Goal: Task Accomplishment & Management: Manage account settings

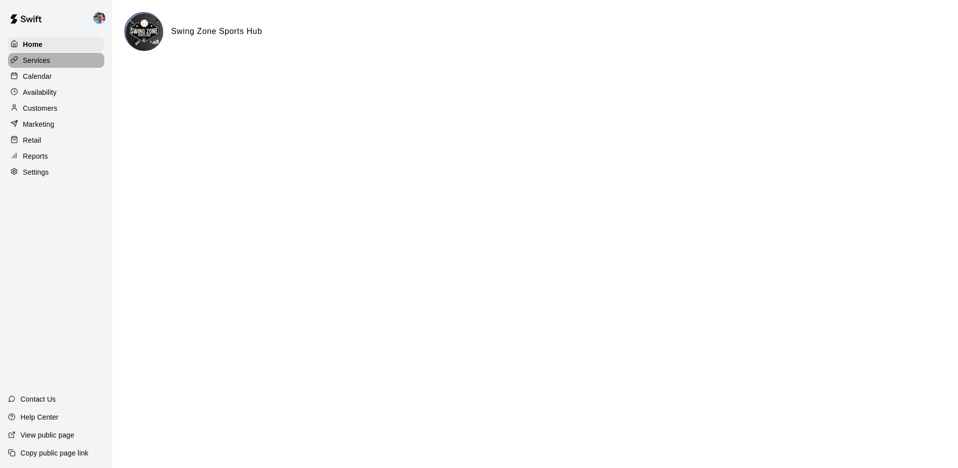
click at [41, 64] on p "Services" at bounding box center [36, 60] width 27 height 10
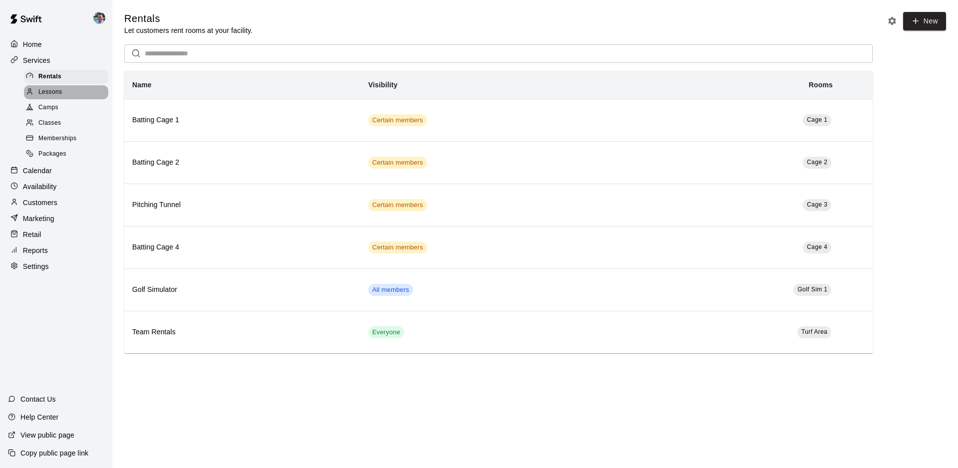
click at [77, 90] on div "Lessons" at bounding box center [66, 92] width 84 height 14
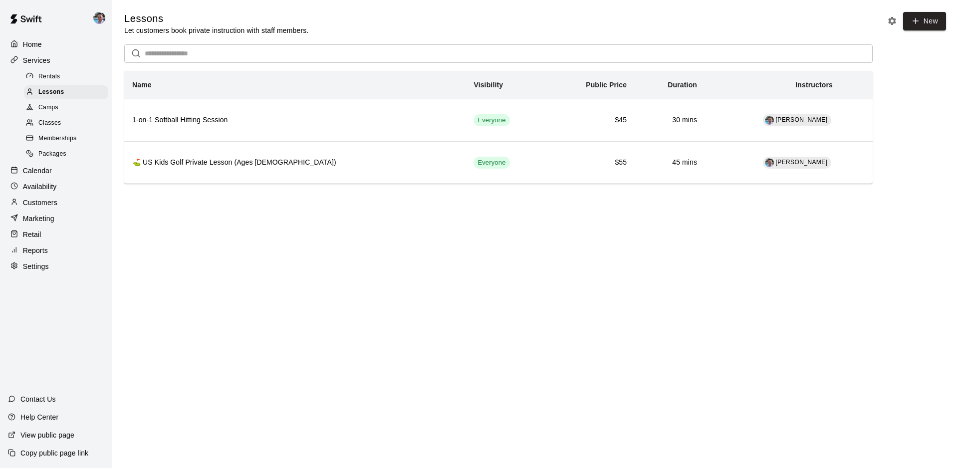
click at [71, 137] on span "Memberships" at bounding box center [57, 139] width 38 height 10
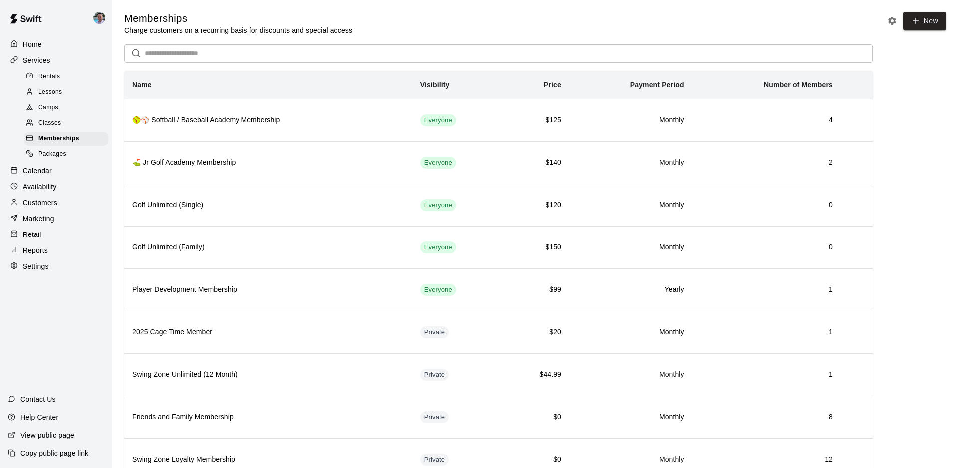
click at [70, 107] on div "Camps" at bounding box center [66, 108] width 84 height 14
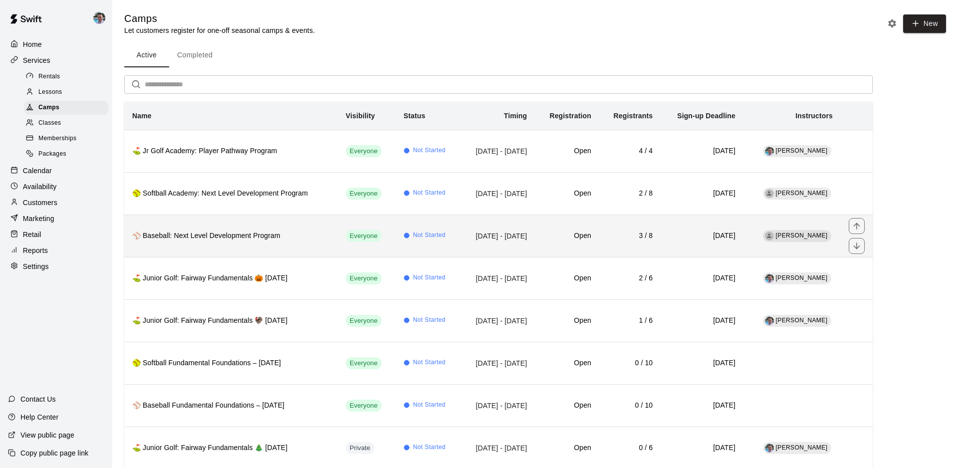
click at [232, 250] on th "⚾ Baseball: Next Level Development Program" at bounding box center [231, 236] width 214 height 42
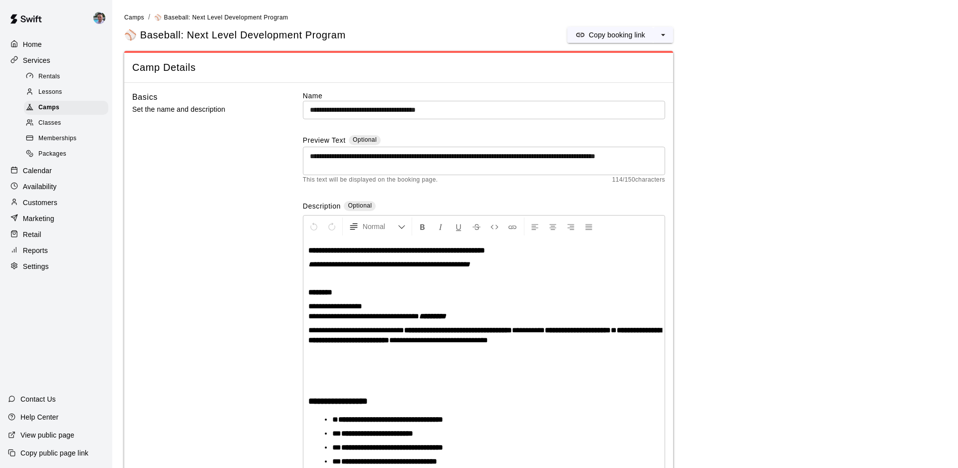
click at [351, 110] on input "**********" at bounding box center [484, 110] width 362 height 18
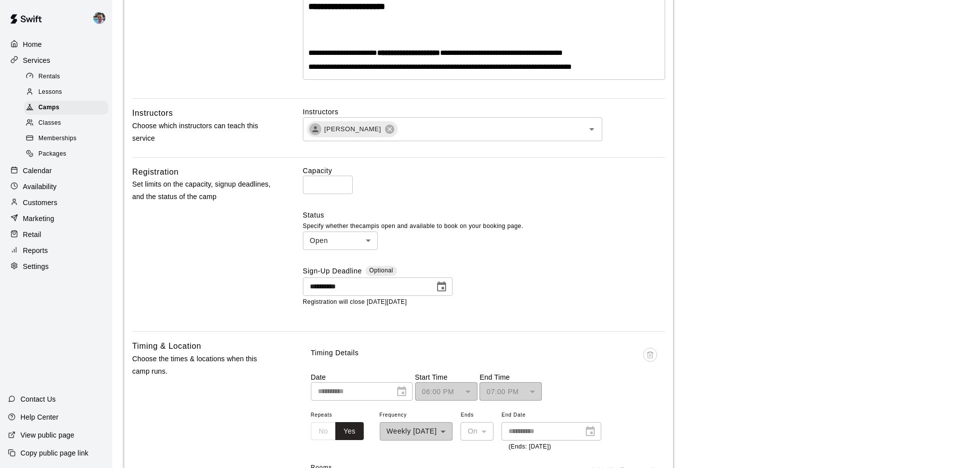
scroll to position [1095, 0]
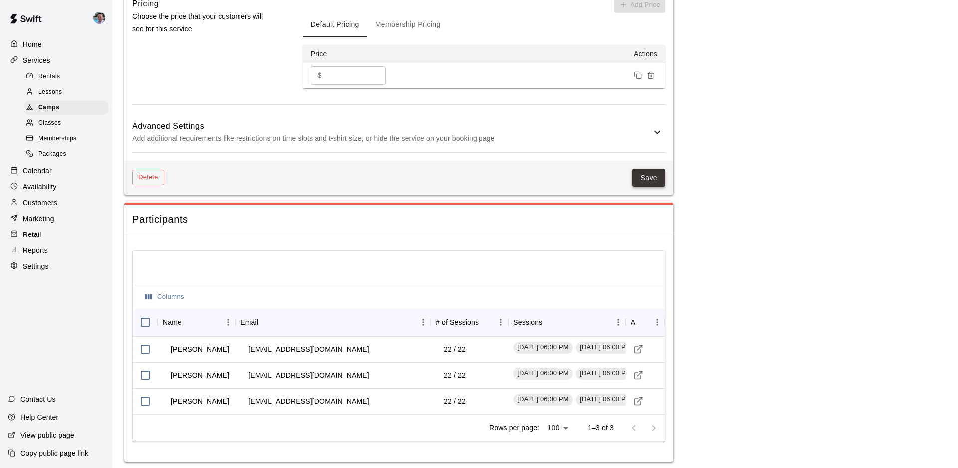
type input "**********"
click at [650, 174] on button "Save" at bounding box center [648, 178] width 33 height 18
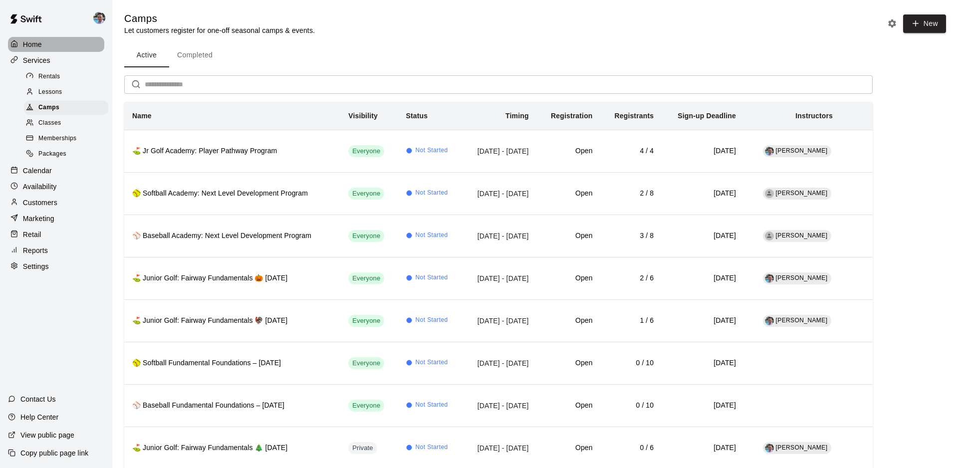
click at [27, 44] on p "Home" at bounding box center [32, 44] width 19 height 10
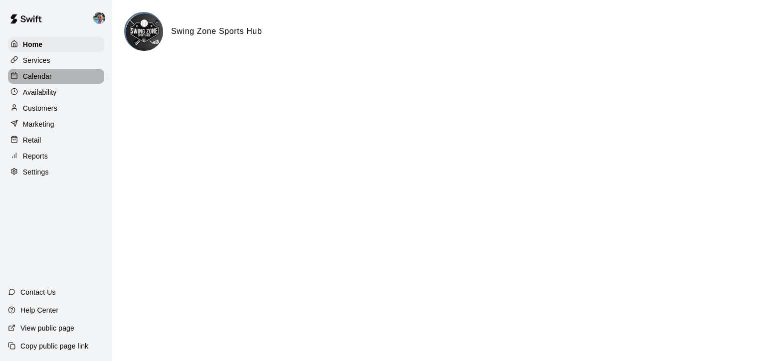
click at [45, 75] on p "Calendar" at bounding box center [37, 76] width 29 height 10
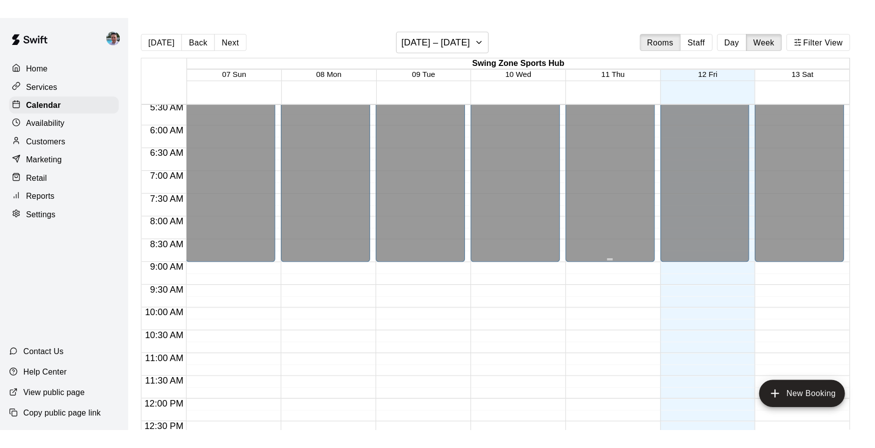
scroll to position [468, 0]
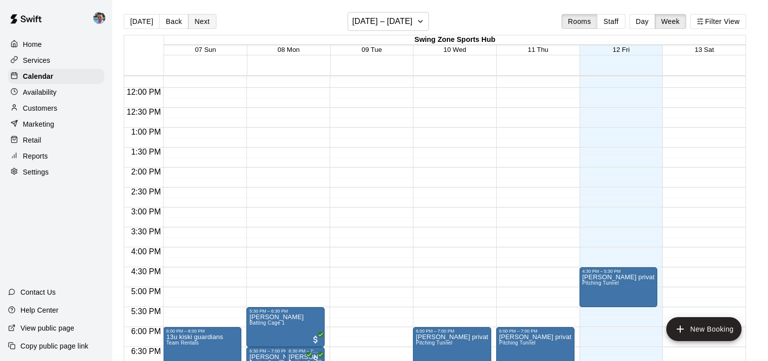
click at [189, 23] on button "Next" at bounding box center [202, 21] width 28 height 15
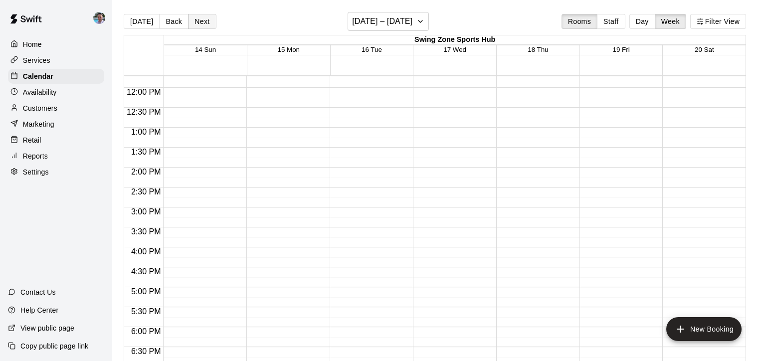
click at [199, 18] on button "Next" at bounding box center [202, 21] width 28 height 15
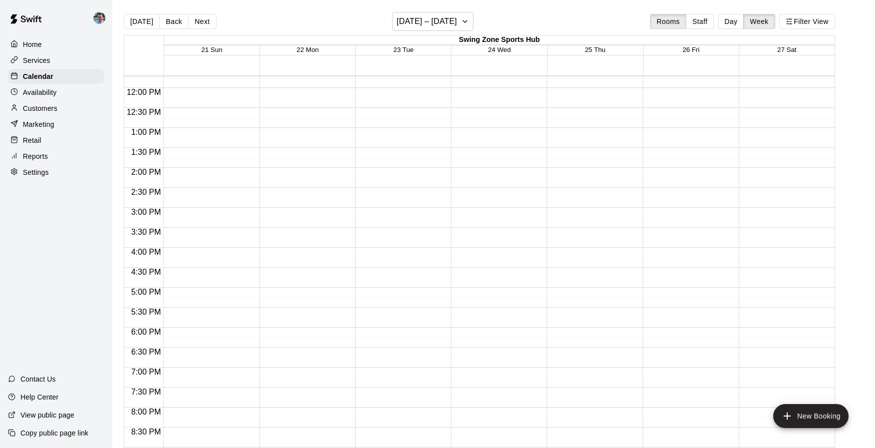
click at [55, 88] on p "Availability" at bounding box center [40, 92] width 34 height 10
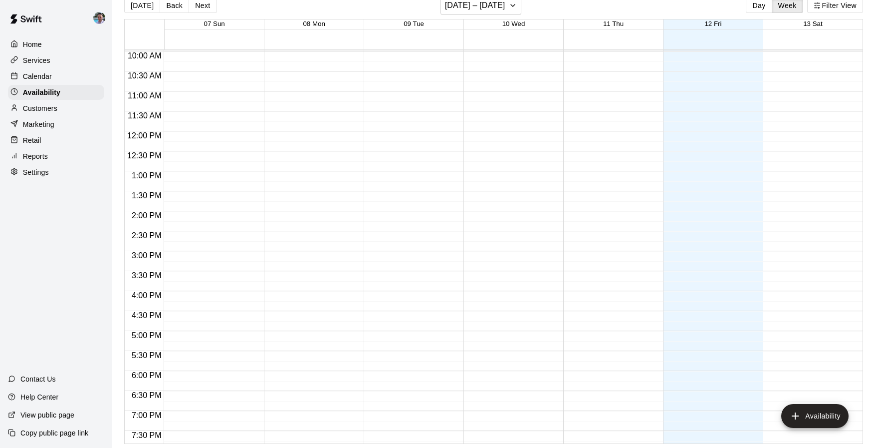
scroll to position [417, 0]
click at [72, 123] on div "Marketing" at bounding box center [56, 124] width 96 height 15
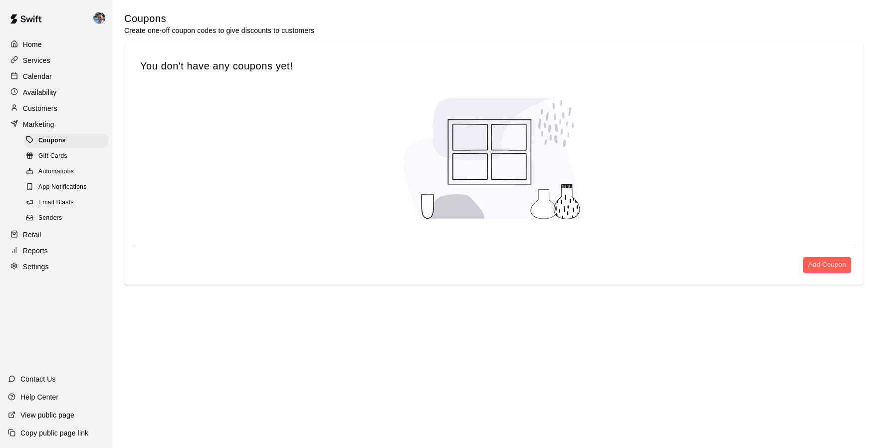
click at [72, 154] on div "Gift Cards" at bounding box center [66, 156] width 84 height 14
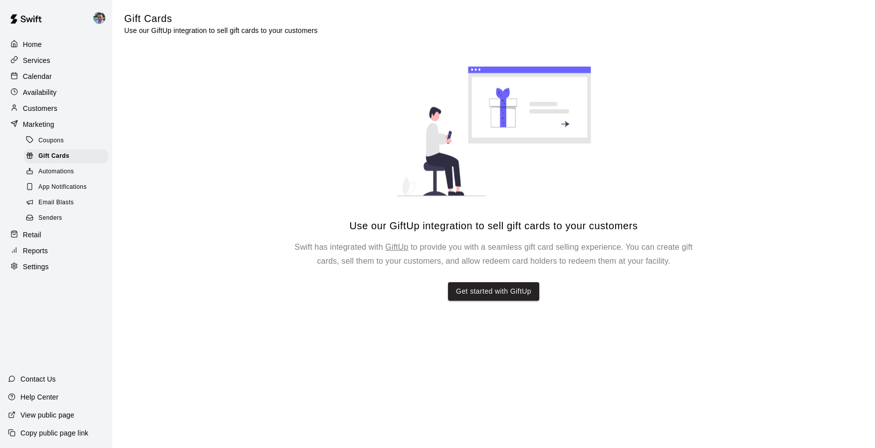
click at [89, 174] on div "Automations" at bounding box center [66, 172] width 84 height 14
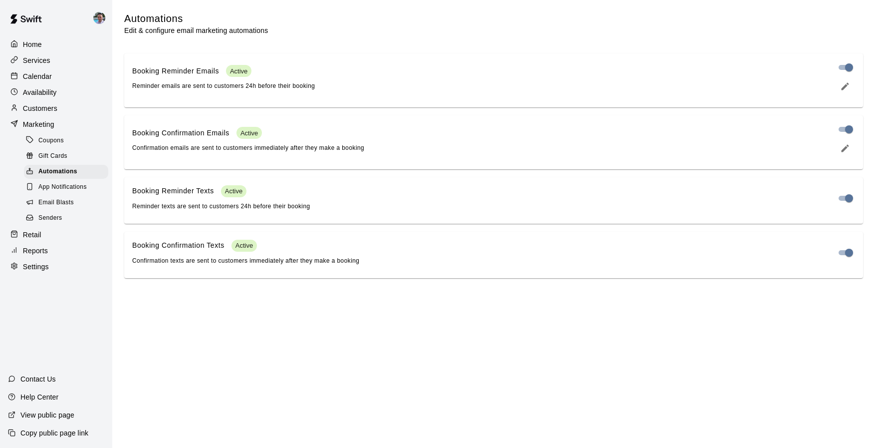
click at [86, 182] on span "App Notifications" at bounding box center [62, 187] width 48 height 10
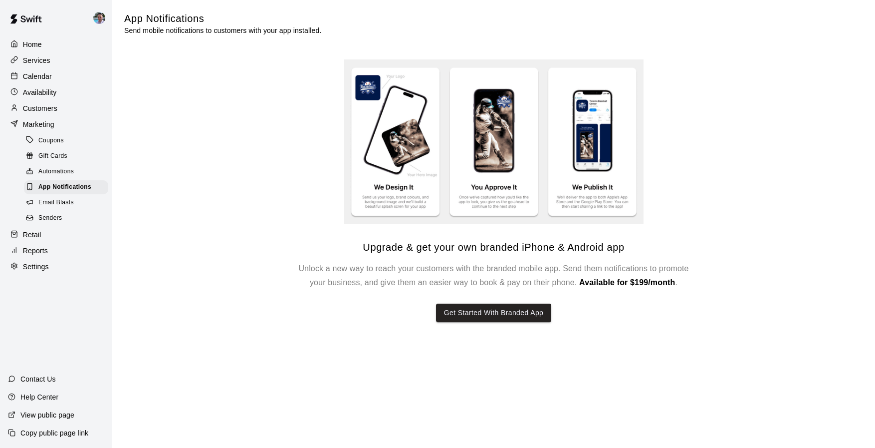
click at [53, 126] on p "Marketing" at bounding box center [38, 124] width 31 height 10
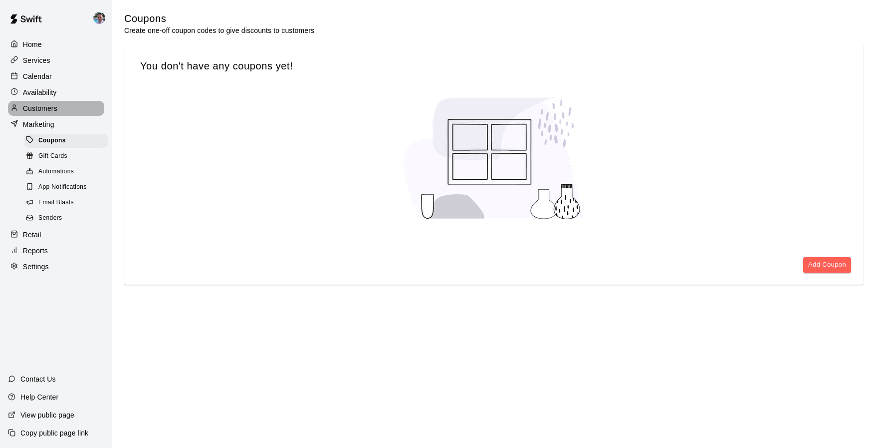
click at [52, 102] on div "Customers" at bounding box center [56, 108] width 96 height 15
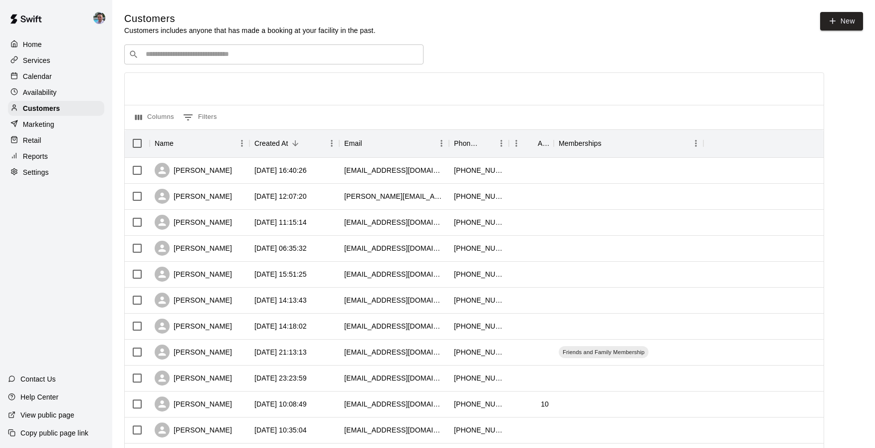
click at [51, 90] on p "Availability" at bounding box center [40, 92] width 34 height 10
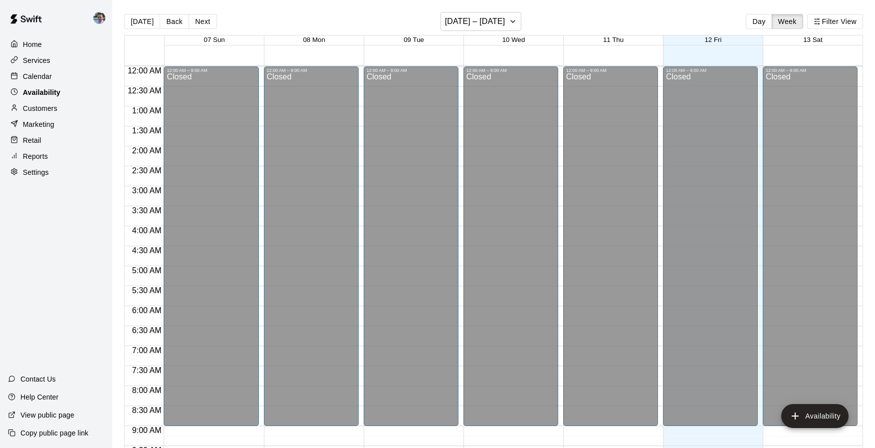
scroll to position [566, 0]
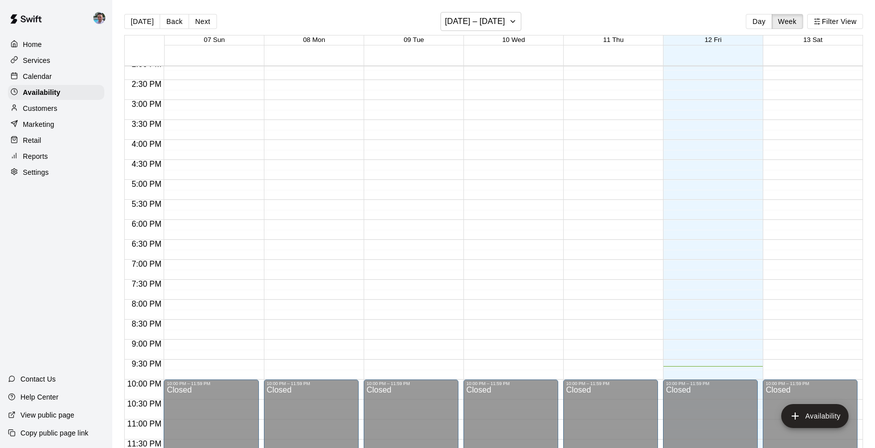
click at [53, 108] on p "Customers" at bounding box center [40, 108] width 34 height 10
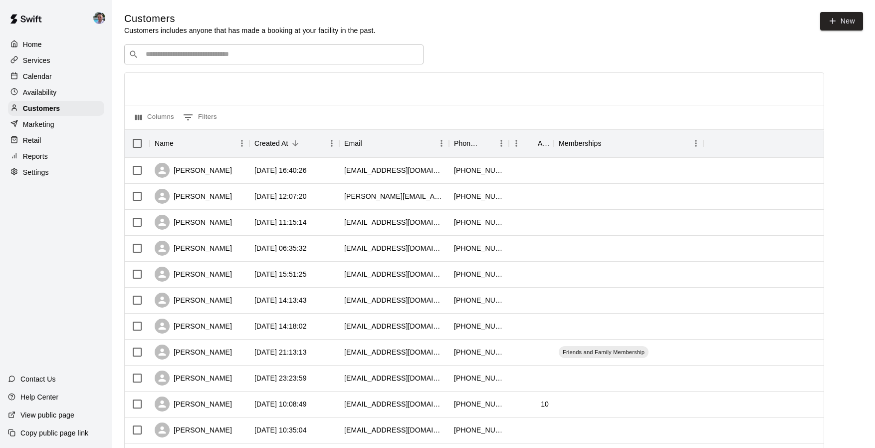
click at [37, 47] on p "Home" at bounding box center [32, 44] width 19 height 10
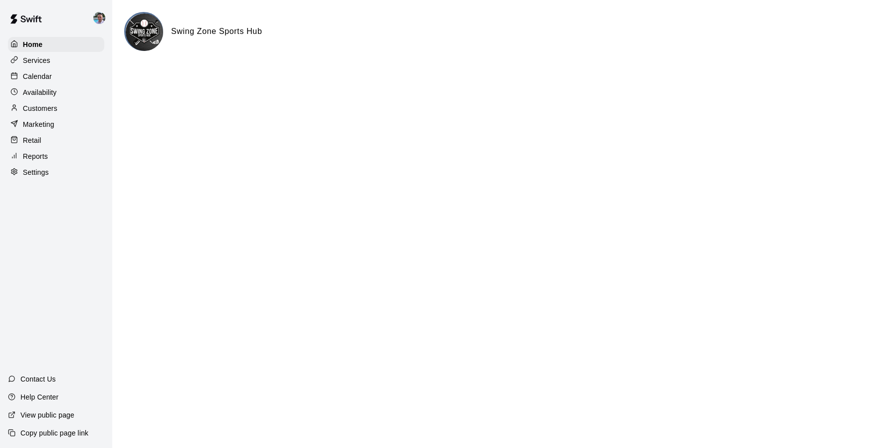
click at [59, 62] on div "Services" at bounding box center [56, 60] width 96 height 15
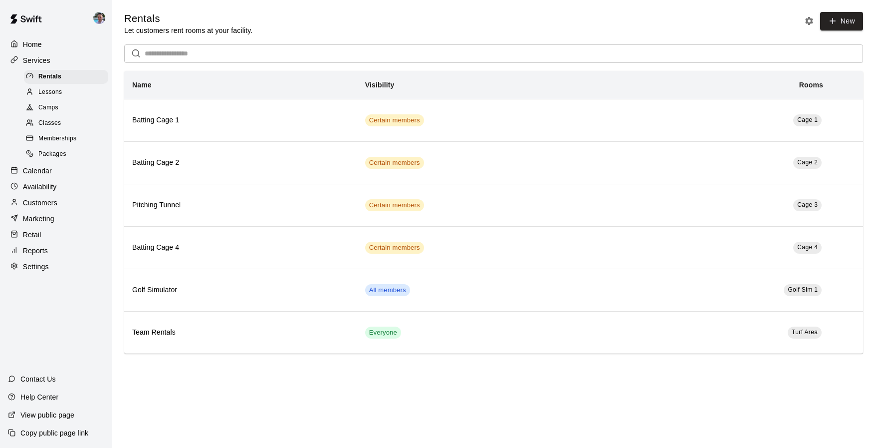
click at [83, 150] on div "Packages" at bounding box center [66, 154] width 84 height 14
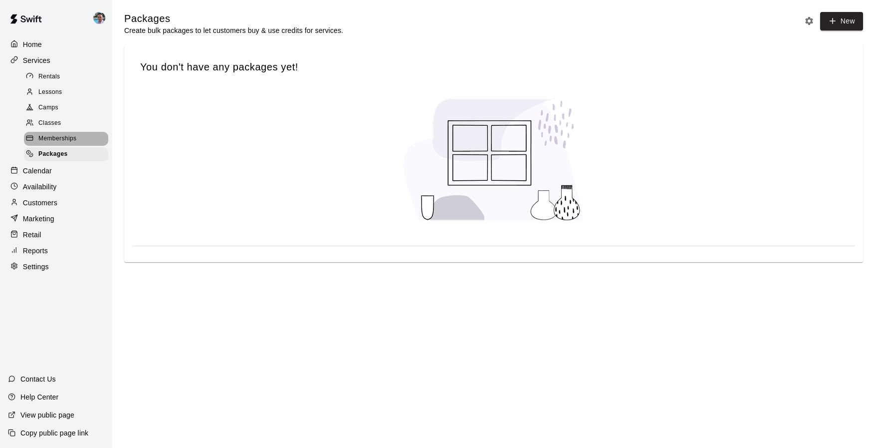
click at [74, 137] on span "Memberships" at bounding box center [57, 139] width 38 height 10
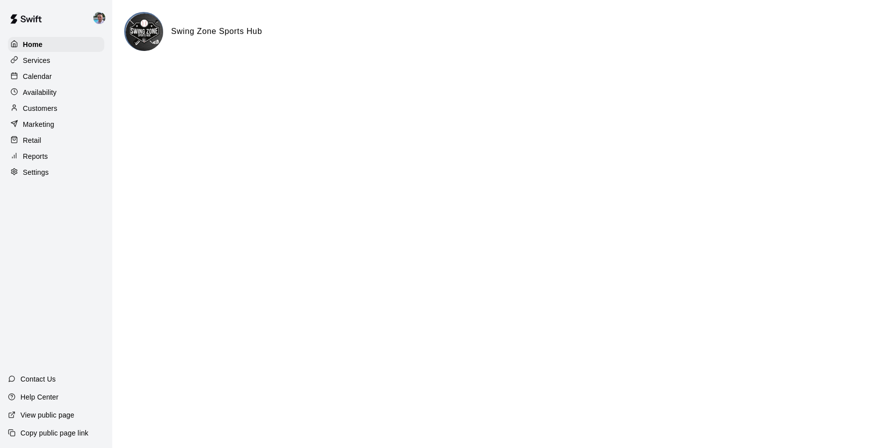
click at [73, 61] on div "Services" at bounding box center [56, 60] width 96 height 15
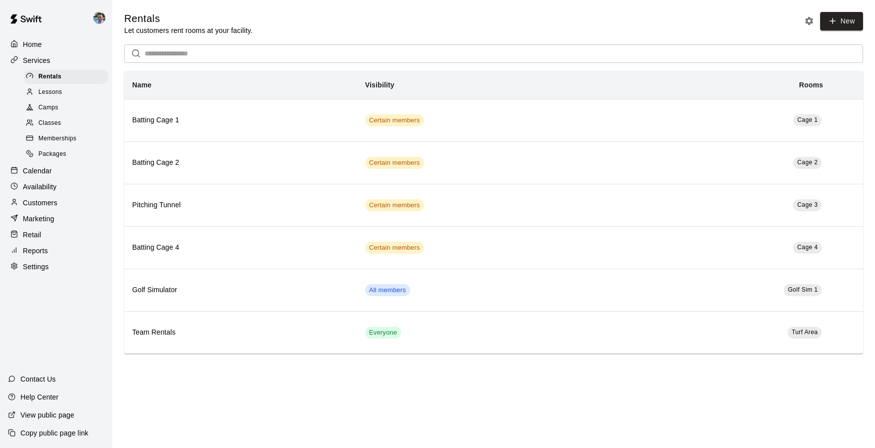
click at [79, 93] on div "Lessons" at bounding box center [66, 92] width 84 height 14
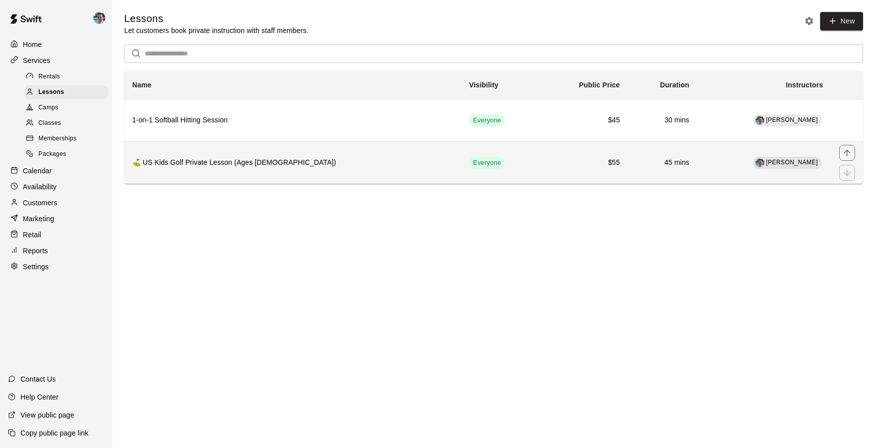
click at [351, 166] on h6 "⛳ US Kids Golf Private Lesson (Ages [DEMOGRAPHIC_DATA])" at bounding box center [292, 162] width 321 height 11
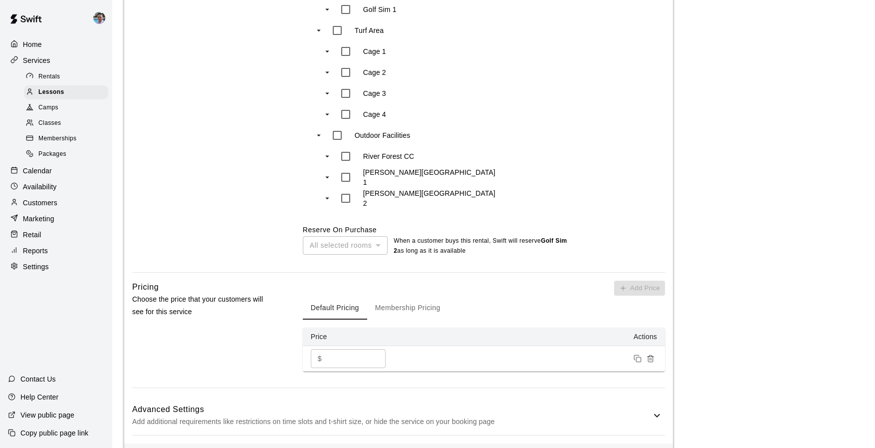
scroll to position [736, 0]
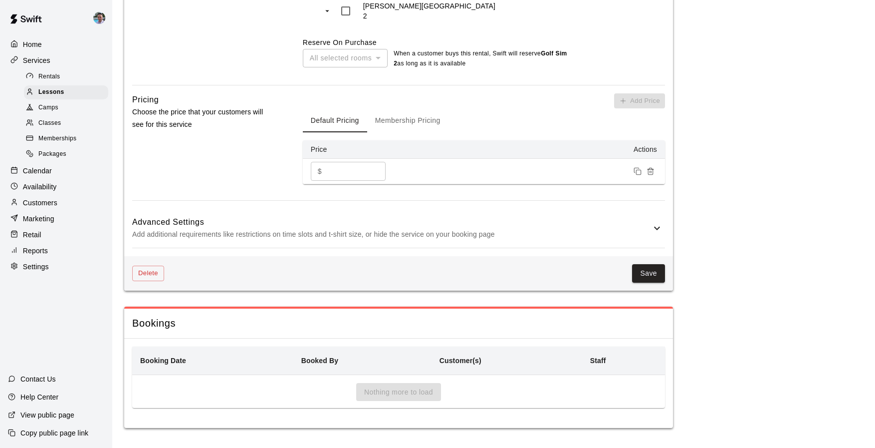
click at [69, 186] on div "Availability" at bounding box center [56, 186] width 96 height 15
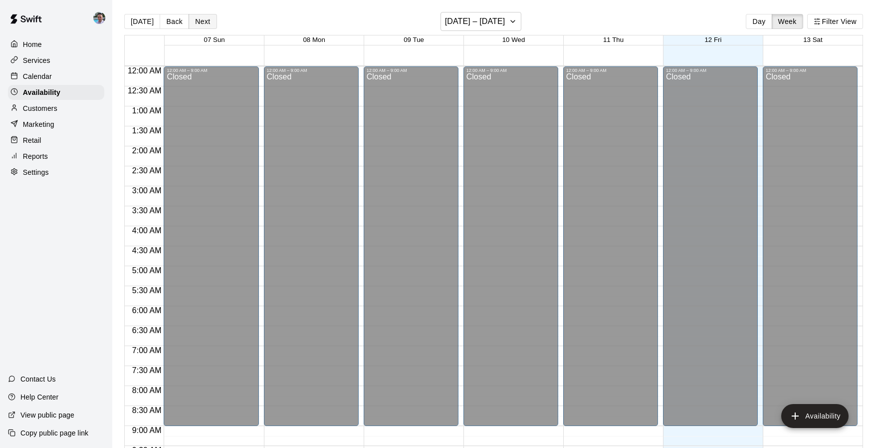
click at [203, 26] on button "Next" at bounding box center [203, 21] width 28 height 15
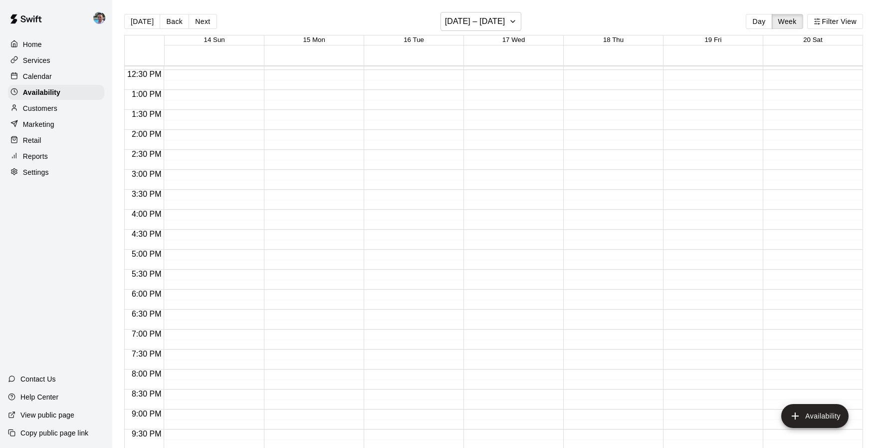
scroll to position [497, 0]
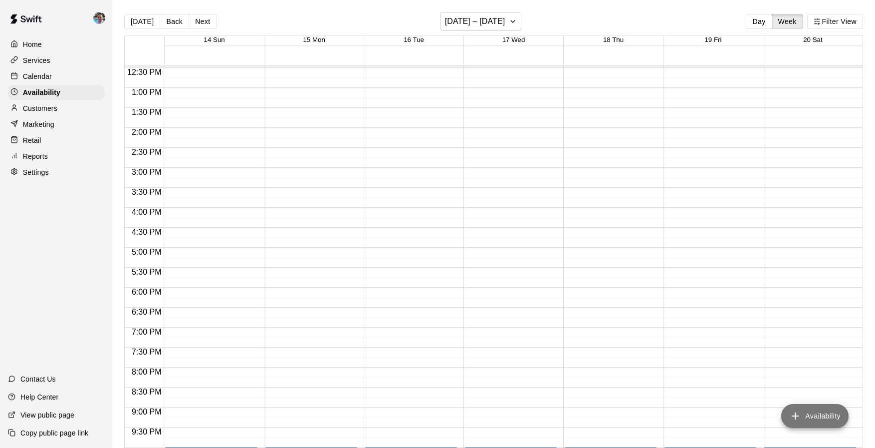
click at [809, 414] on button "Availability" at bounding box center [814, 416] width 67 height 24
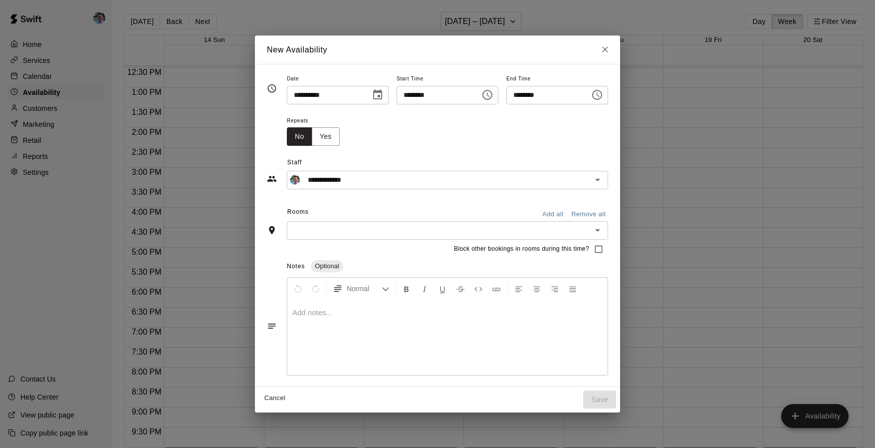
click at [380, 97] on icon "Choose date, selected date is Sep 19, 2025" at bounding box center [377, 94] width 9 height 10
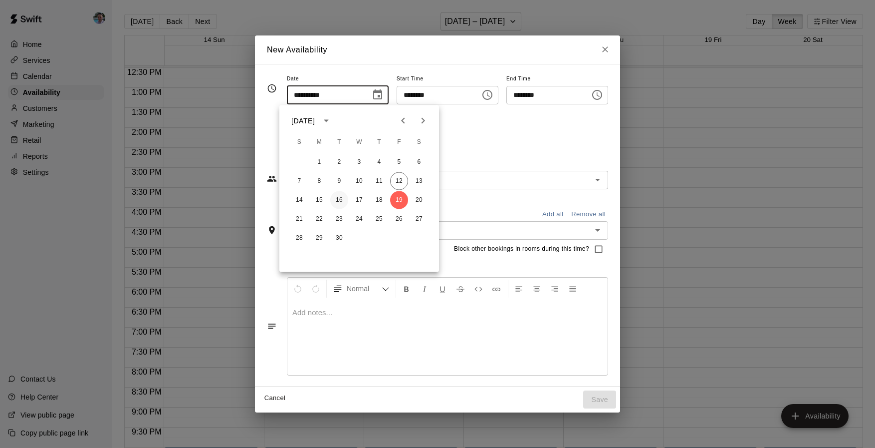
click at [342, 199] on button "16" at bounding box center [339, 200] width 18 height 18
type input "**********"
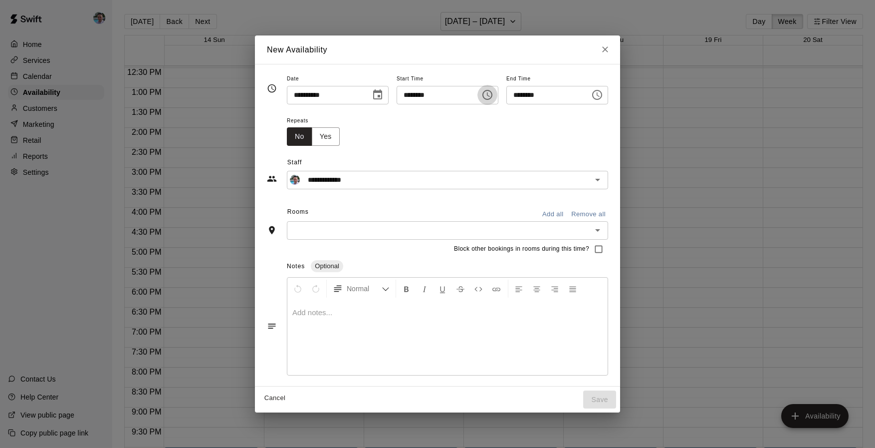
click at [491, 96] on icon "Choose time, selected time is 10:00 PM" at bounding box center [487, 95] width 12 height 12
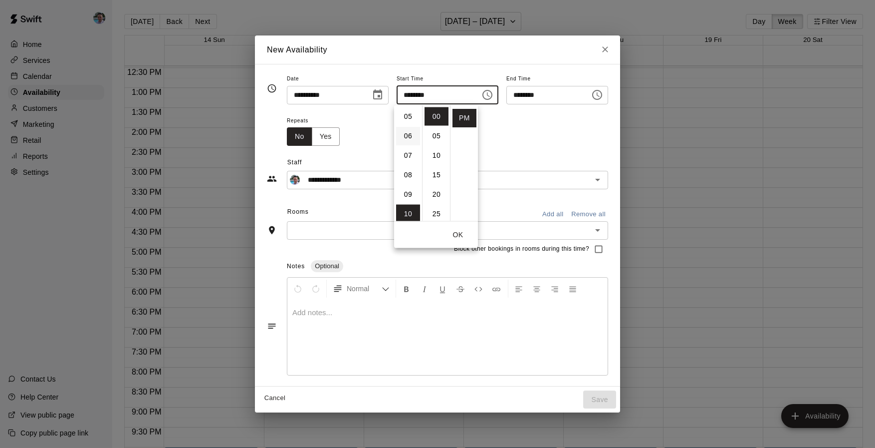
scroll to position [82, 0]
click at [410, 154] on li "06" at bounding box center [408, 151] width 24 height 18
type input "********"
click at [537, 124] on div "Repeats No Yes" at bounding box center [447, 129] width 321 height 31
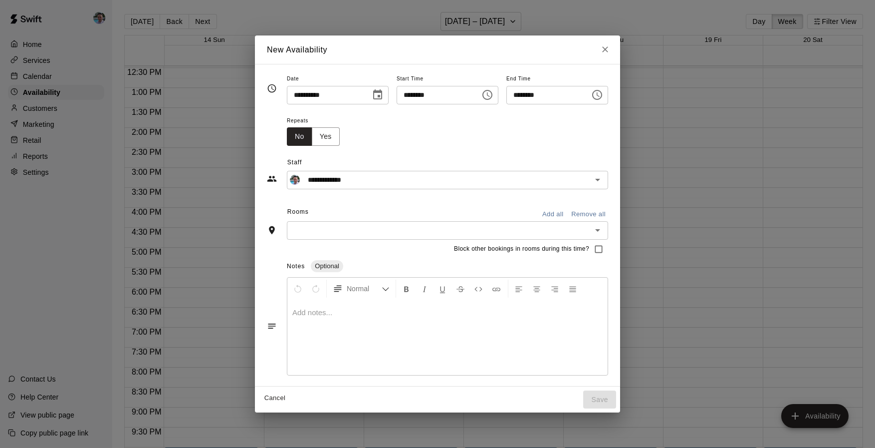
click at [519, 92] on input "********" at bounding box center [544, 95] width 77 height 18
type input "********"
click at [524, 122] on div "Repeats No Yes" at bounding box center [447, 129] width 321 height 31
click at [325, 138] on button "Yes" at bounding box center [326, 136] width 28 height 18
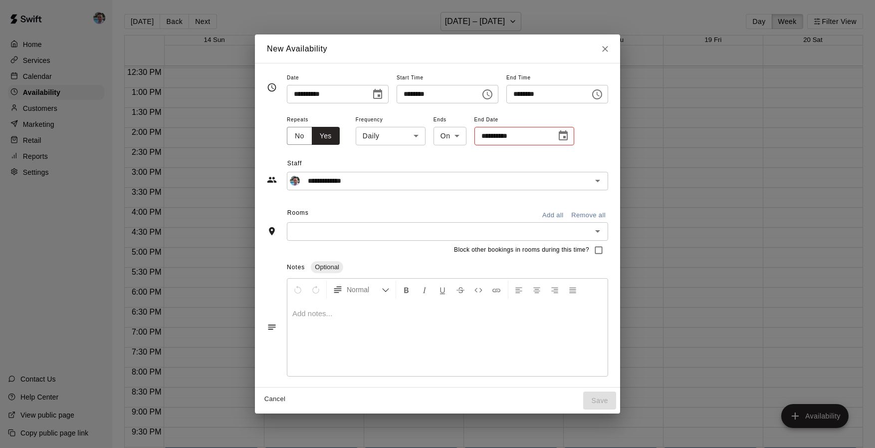
click at [409, 137] on body "Home Services Calendar Availability Customers Marketing Retail Reports Settings…" at bounding box center [437, 232] width 875 height 464
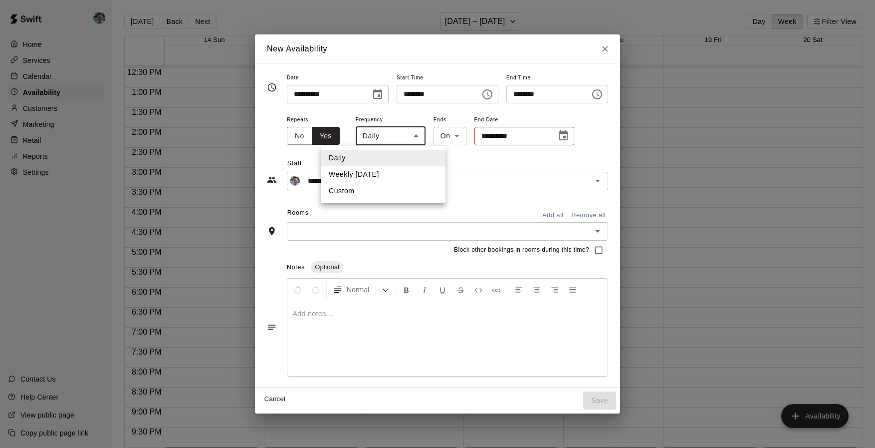
click at [398, 172] on li "Weekly [DATE]" at bounding box center [383, 174] width 125 height 16
type input "******"
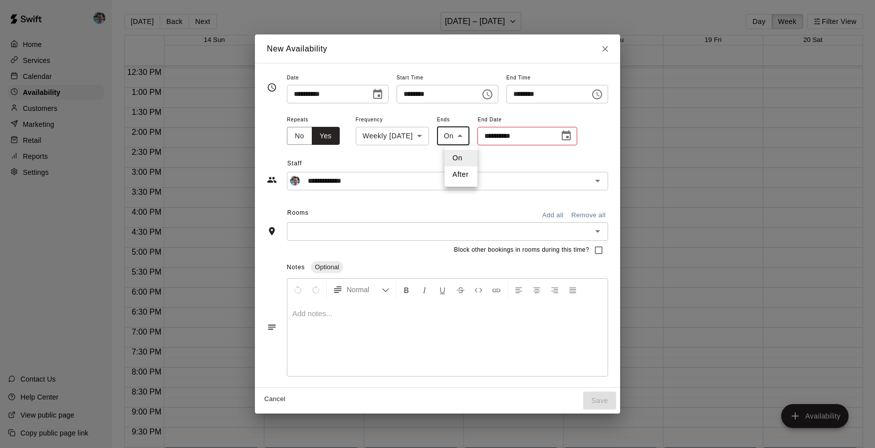
click at [465, 134] on body "Home Services Calendar Availability Customers Marketing Retail Reports Settings…" at bounding box center [437, 232] width 875 height 464
click at [501, 155] on div at bounding box center [437, 224] width 875 height 448
click at [572, 136] on icon "Choose date" at bounding box center [566, 136] width 12 height 12
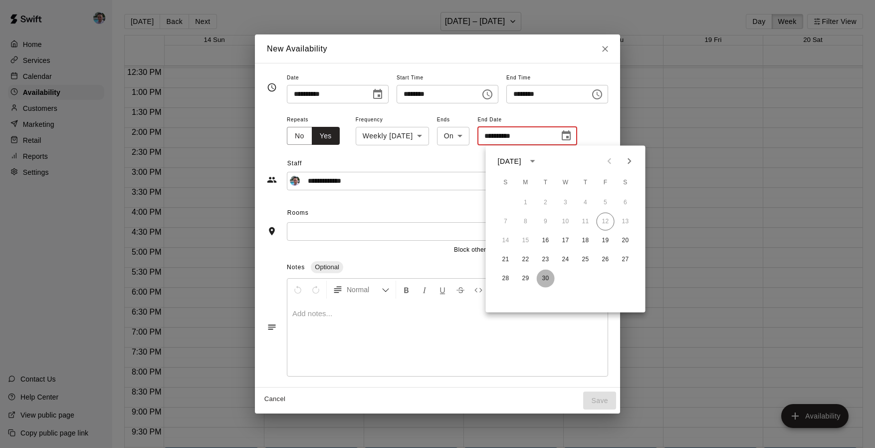
click at [548, 278] on button "30" at bounding box center [546, 278] width 18 height 18
type input "**********"
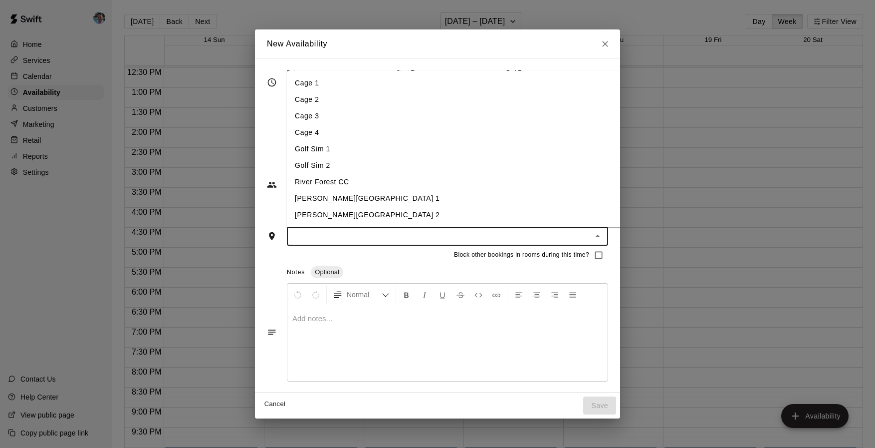
click at [512, 230] on input "text" at bounding box center [439, 236] width 299 height 12
click at [440, 147] on li "Golf Sim 1" at bounding box center [455, 149] width 336 height 16
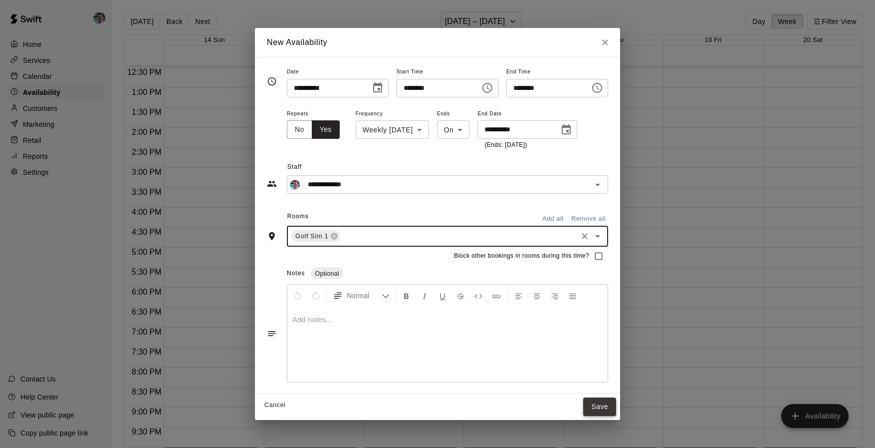
click at [607, 405] on button "Save" at bounding box center [599, 406] width 33 height 18
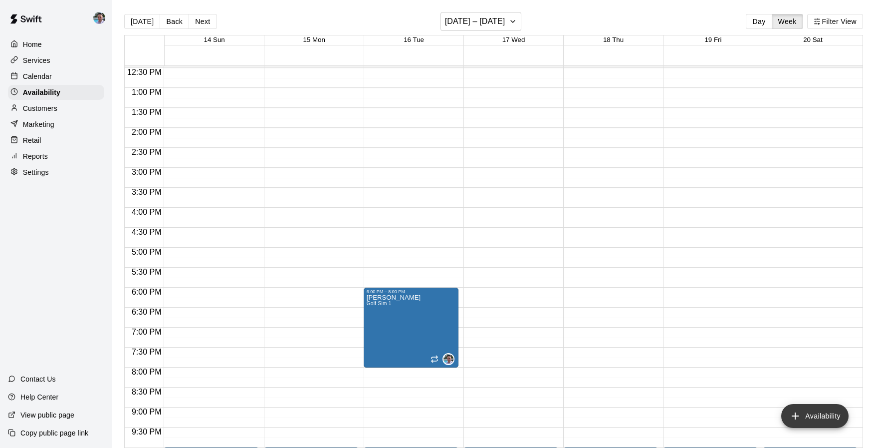
click at [808, 412] on button "Availability" at bounding box center [814, 416] width 67 height 24
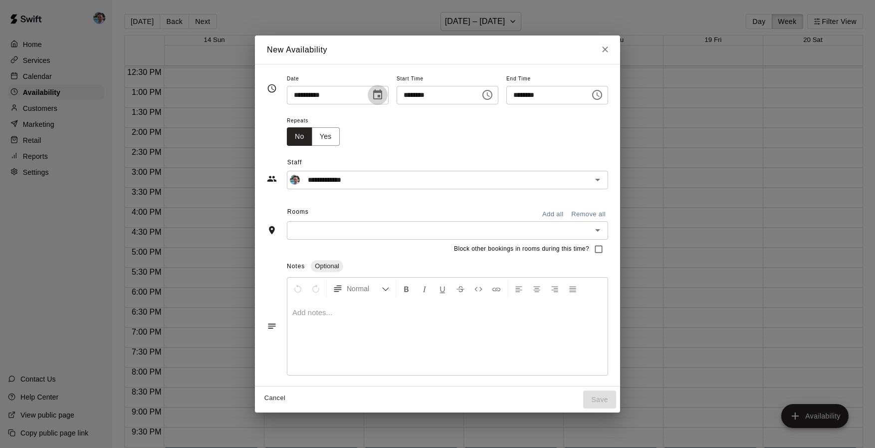
click at [374, 95] on icon "Choose date, selected date is Sep 19, 2025" at bounding box center [378, 95] width 12 height 12
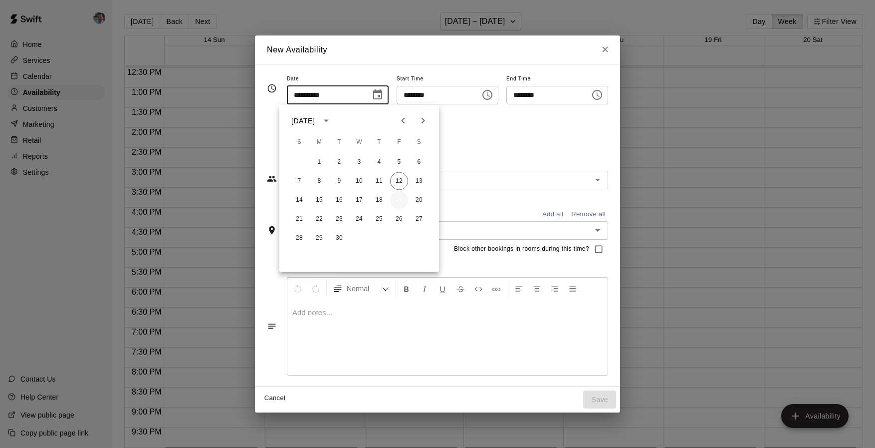
click at [399, 200] on button "19" at bounding box center [399, 200] width 18 height 18
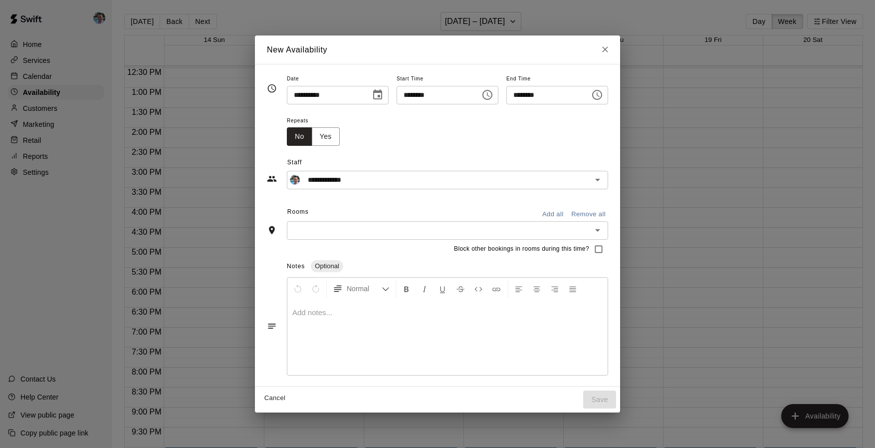
click at [486, 95] on icon "Choose time, selected time is 10:00 PM" at bounding box center [487, 95] width 12 height 12
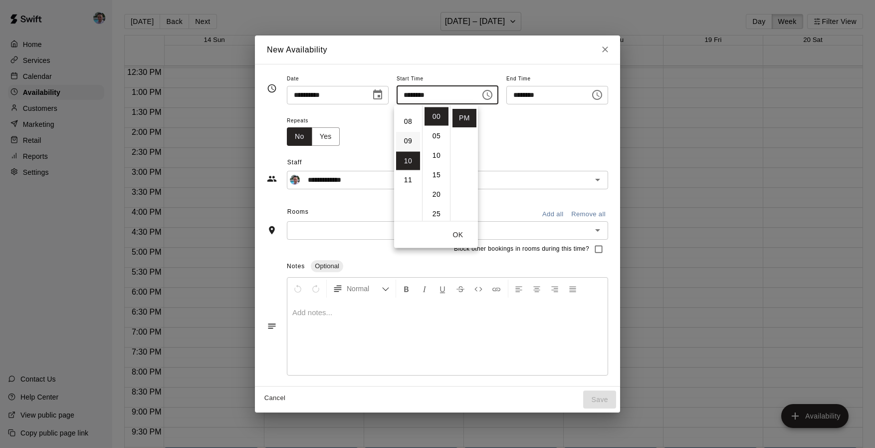
scroll to position [43, 0]
click at [412, 188] on li "06" at bounding box center [408, 190] width 24 height 18
type input "********"
click at [459, 234] on button "OK" at bounding box center [458, 235] width 32 height 18
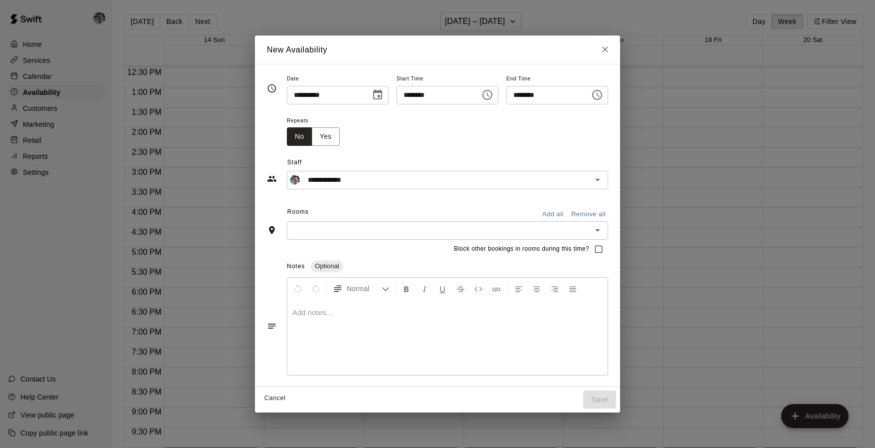
click at [517, 98] on input "********" at bounding box center [544, 95] width 77 height 18
type input "********"
click at [371, 225] on input "text" at bounding box center [439, 230] width 299 height 12
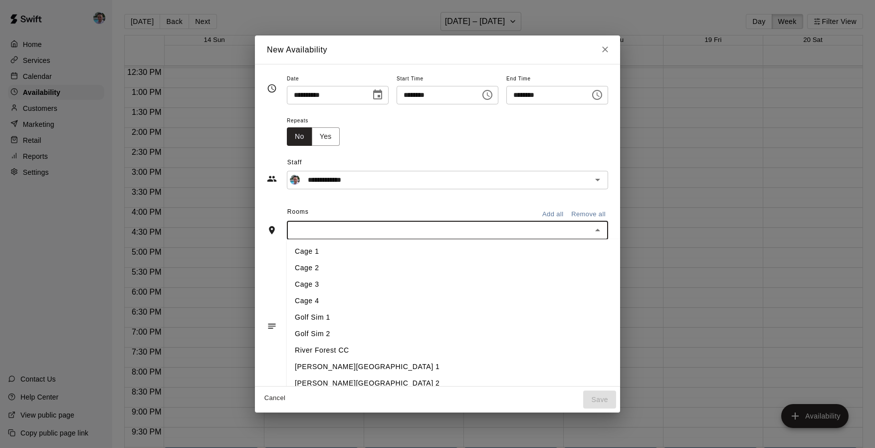
click at [349, 320] on li "Golf Sim 1" at bounding box center [455, 317] width 336 height 16
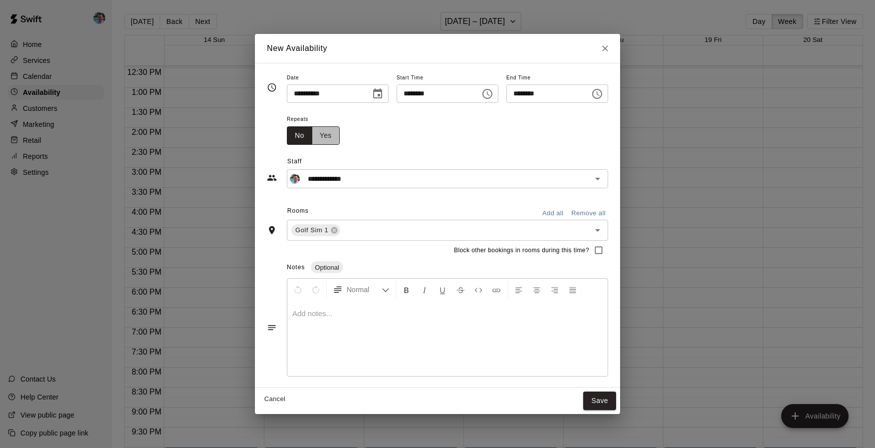
click at [316, 133] on button "Yes" at bounding box center [326, 135] width 28 height 18
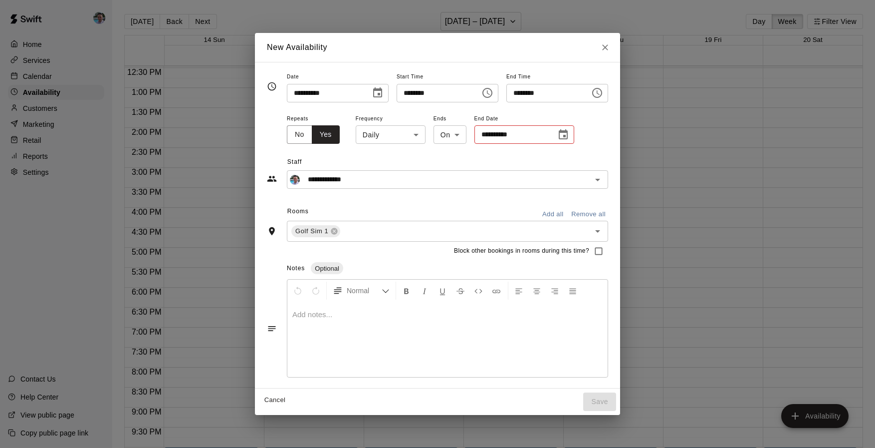
click at [401, 138] on body "Home Services Calendar Availability Customers Marketing Retail Reports Settings…" at bounding box center [437, 232] width 875 height 464
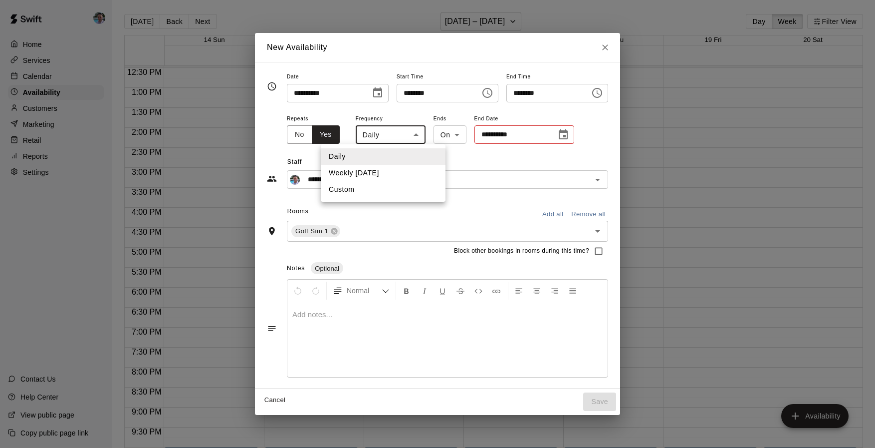
click at [397, 175] on li "Weekly [DATE]" at bounding box center [383, 173] width 125 height 16
type input "******"
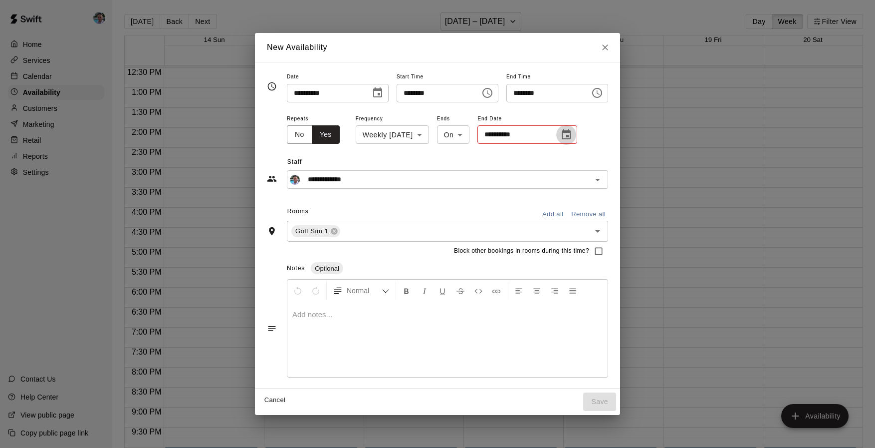
click at [562, 132] on icon "Choose date" at bounding box center [566, 135] width 12 height 12
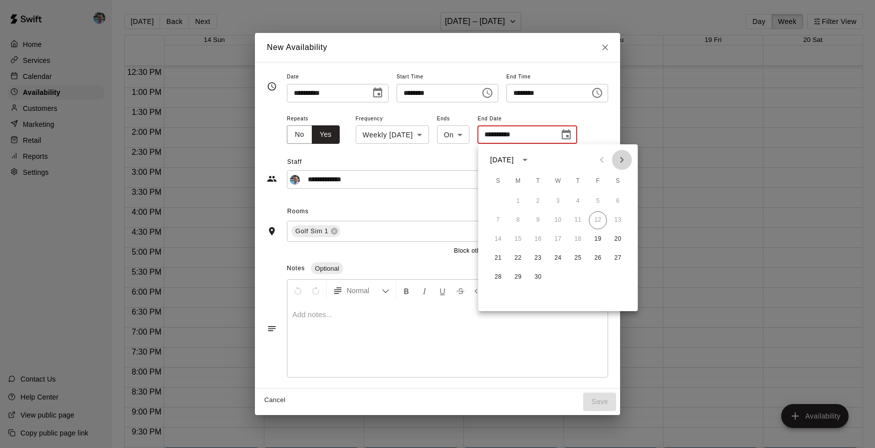
click at [621, 161] on icon "Next month" at bounding box center [622, 160] width 12 height 12
click at [599, 222] on button "10" at bounding box center [598, 220] width 18 height 18
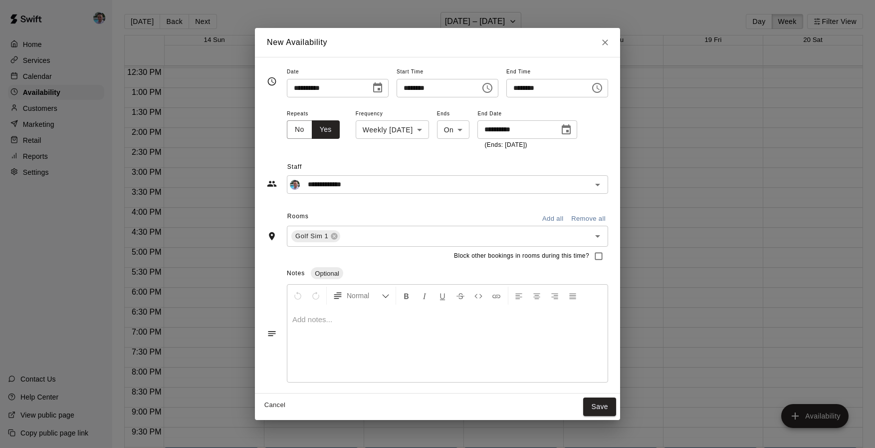
type input "**********"
click at [615, 407] on button "Save" at bounding box center [599, 406] width 33 height 18
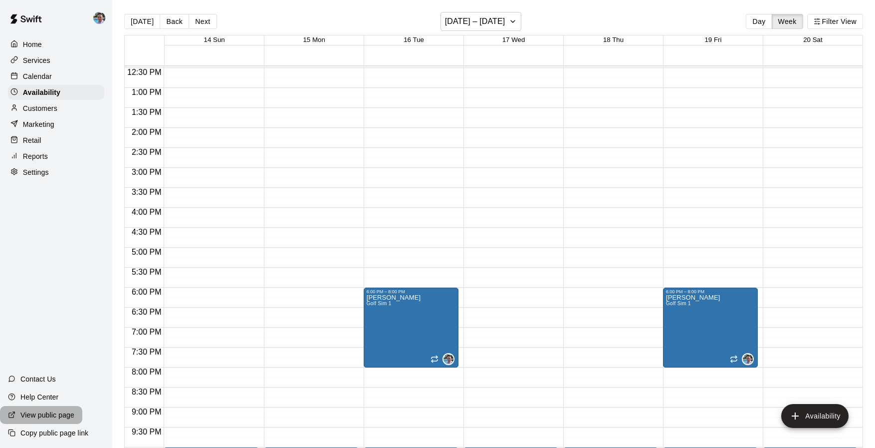
click at [52, 414] on p "View public page" at bounding box center [47, 415] width 54 height 10
click at [48, 63] on p "Services" at bounding box center [36, 60] width 27 height 10
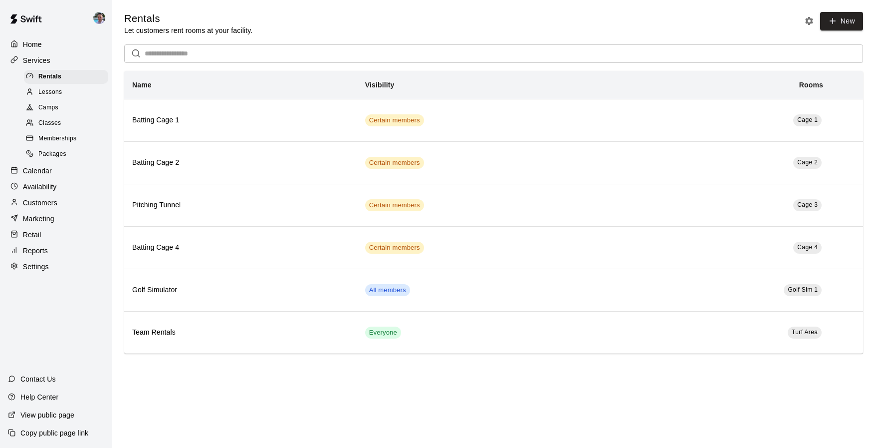
click at [69, 90] on div "Lessons" at bounding box center [66, 92] width 84 height 14
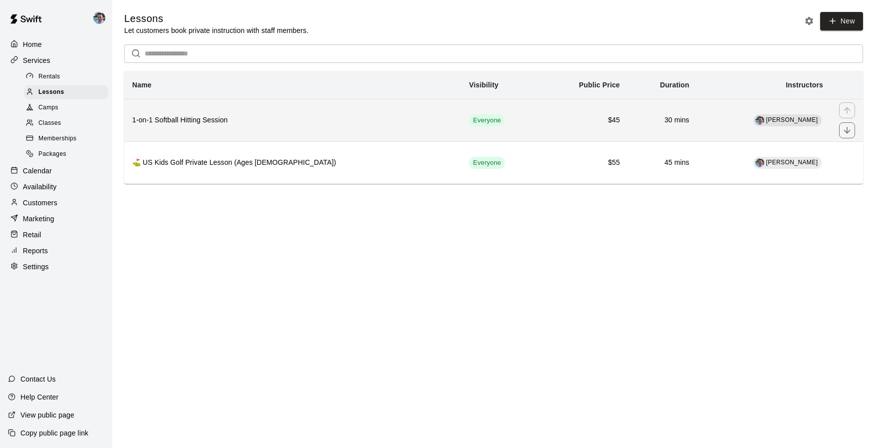
click at [304, 123] on h6 "1-on-1 Softball Hitting Session" at bounding box center [292, 120] width 321 height 11
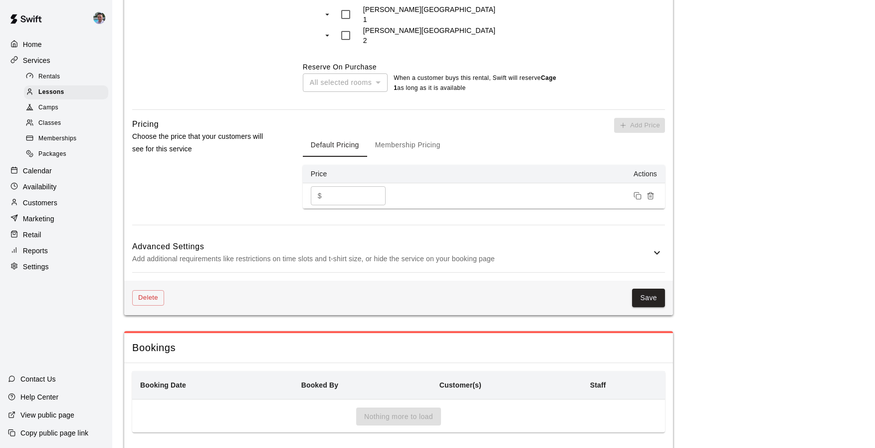
scroll to position [708, 0]
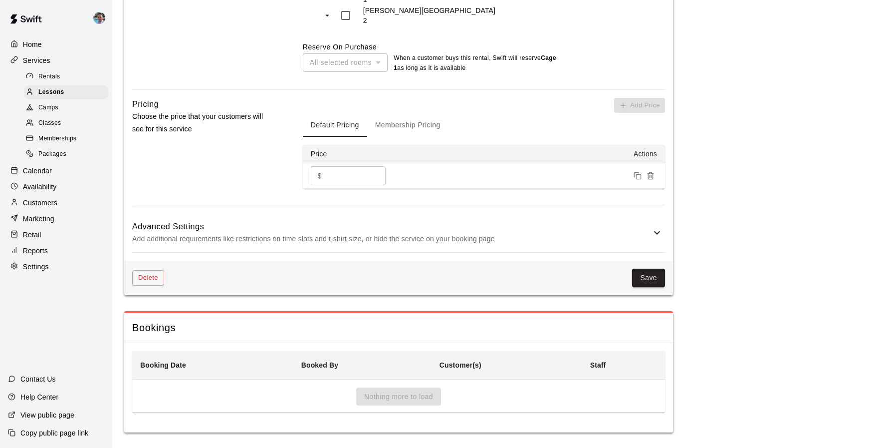
click at [618, 233] on p "Add additional requirements like restrictions on time slots and t-shirt size, o…" at bounding box center [391, 239] width 519 height 12
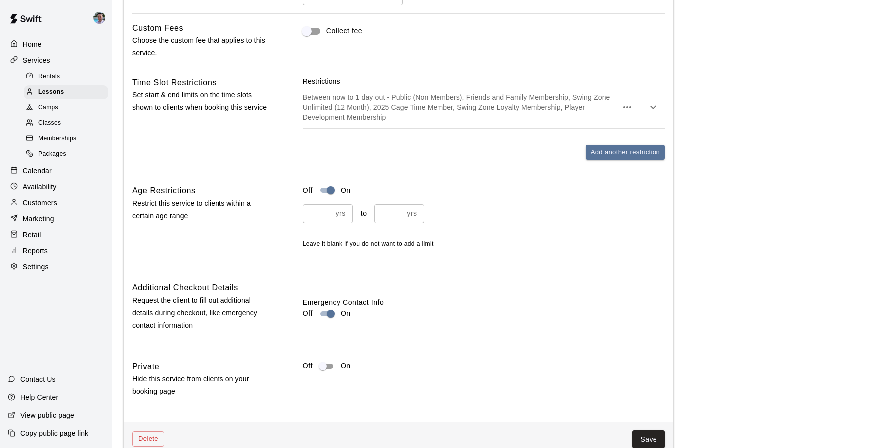
scroll to position [1078, 0]
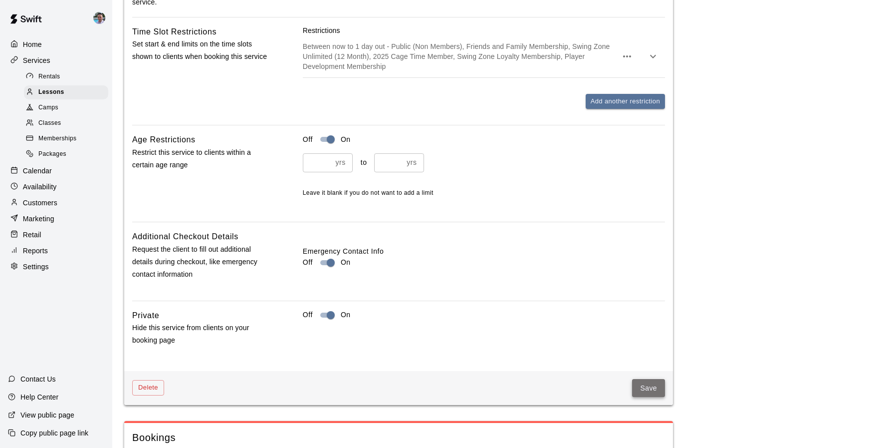
click at [651, 383] on button "Save" at bounding box center [648, 388] width 33 height 18
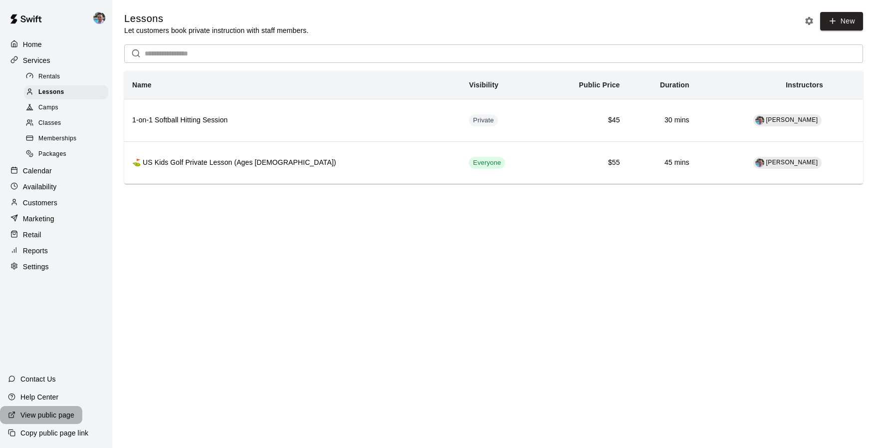
click at [59, 415] on p "View public page" at bounding box center [47, 415] width 54 height 10
